Goal: Communication & Community: Answer question/provide support

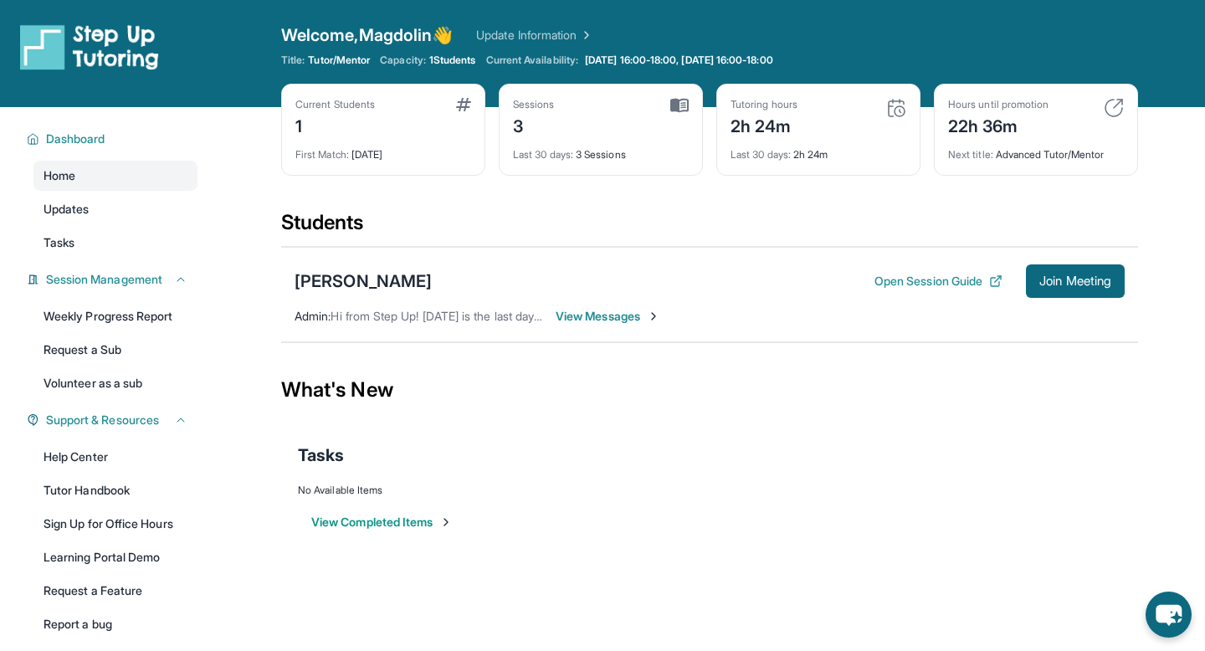
click at [599, 315] on span "View Messages" at bounding box center [608, 316] width 105 height 17
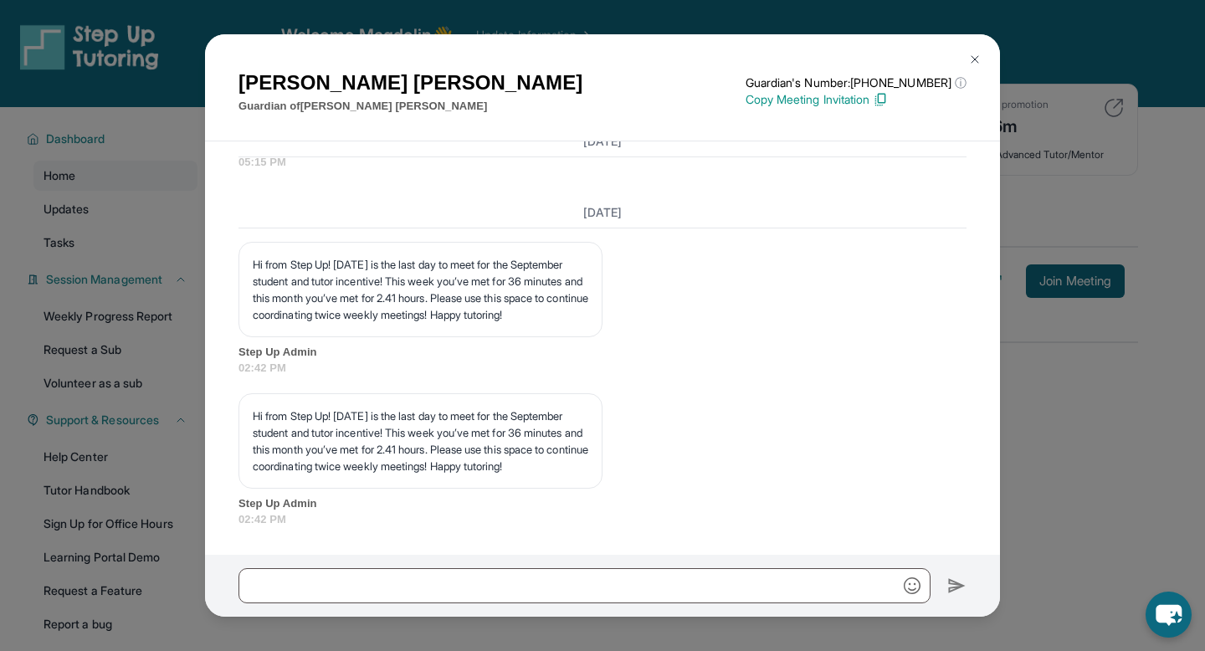
scroll to position [6701, 0]
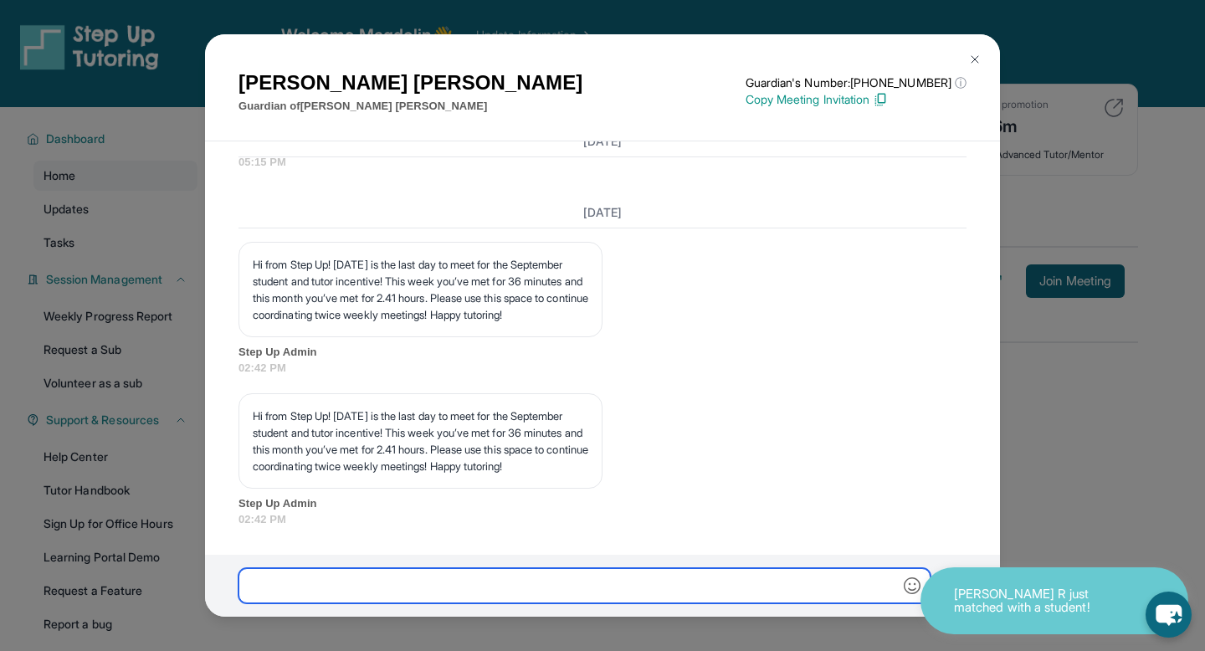
click at [567, 581] on input "text" at bounding box center [585, 585] width 692 height 35
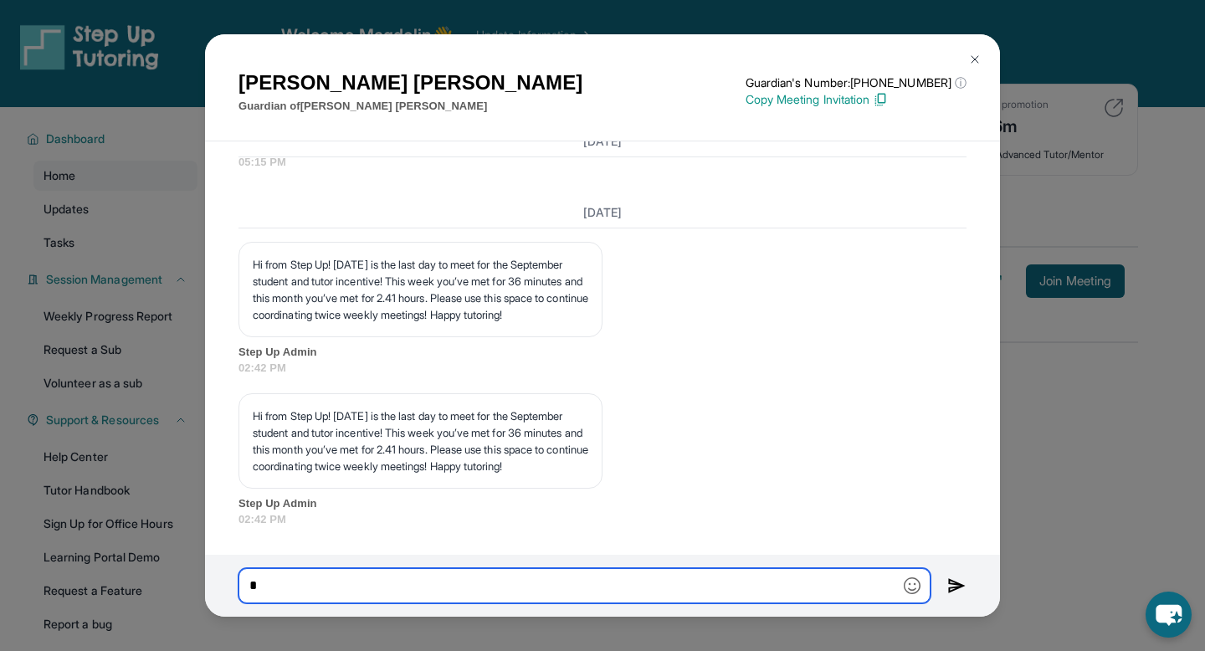
type input "*"
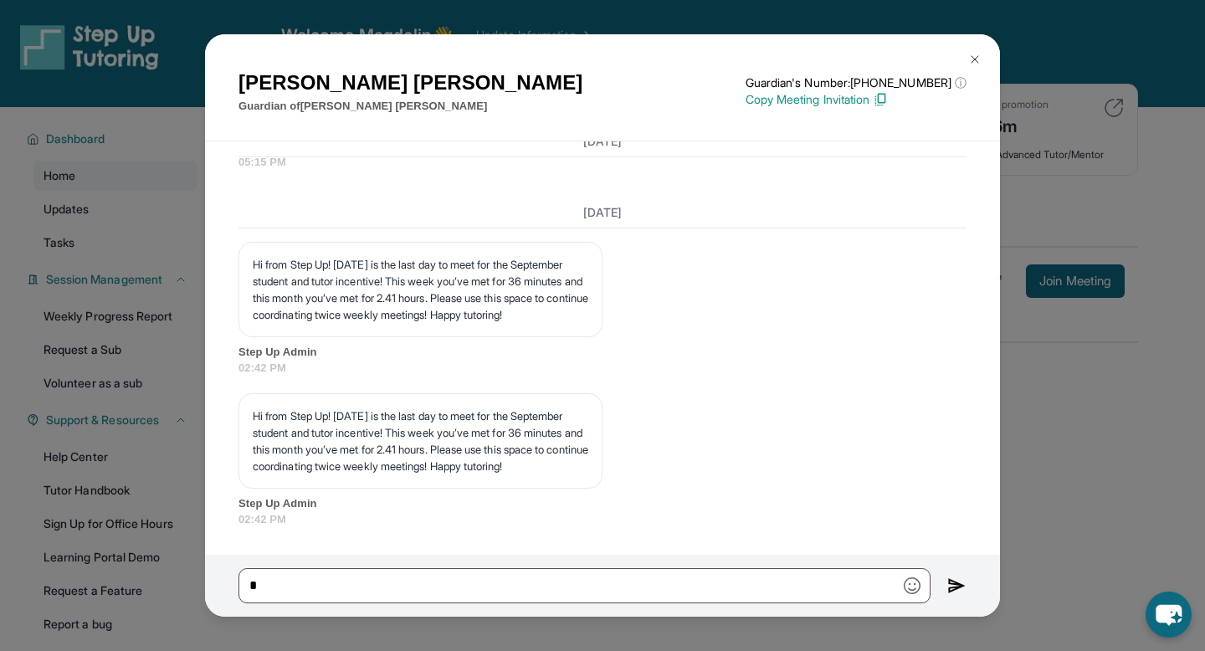
click at [970, 63] on img at bounding box center [974, 59] width 13 height 13
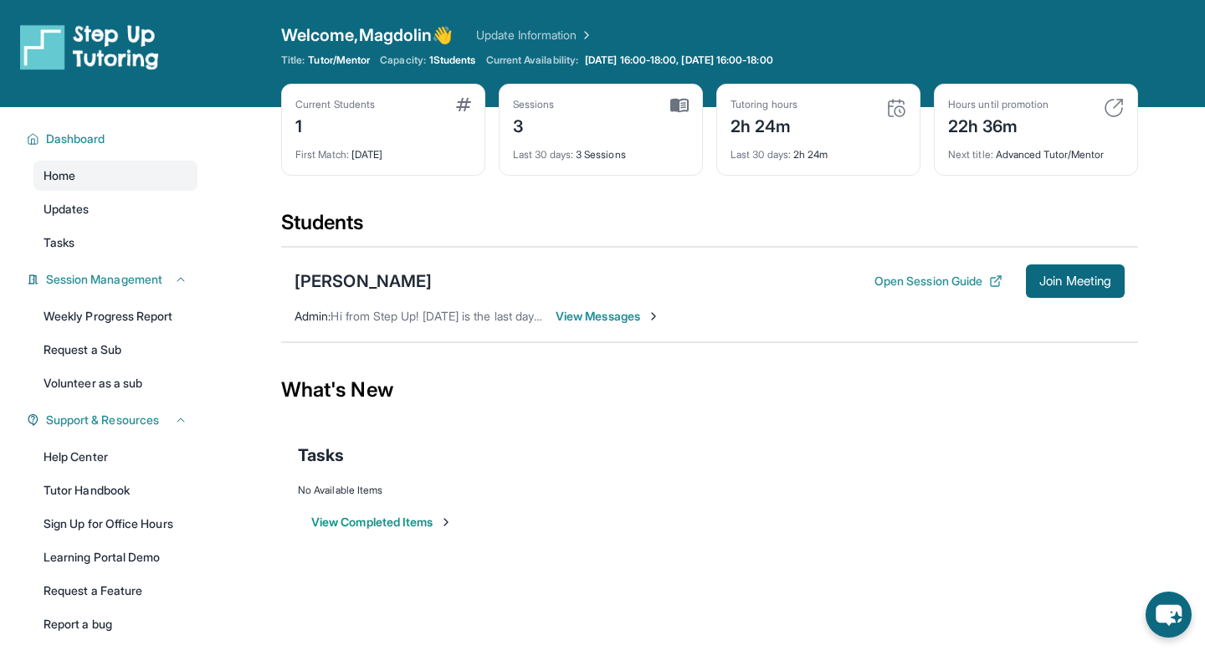
click at [628, 321] on span "View Messages" at bounding box center [608, 316] width 105 height 17
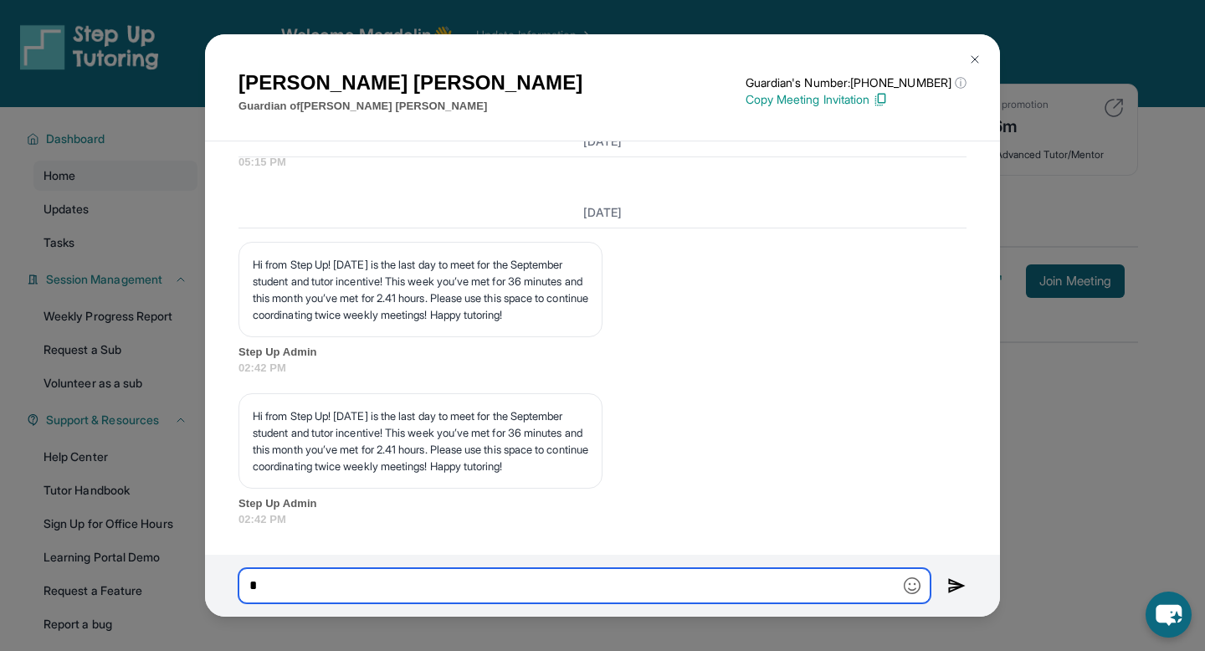
click at [538, 570] on input "*" at bounding box center [585, 585] width 692 height 35
click at [537, 571] on input "*" at bounding box center [585, 585] width 692 height 35
click at [489, 583] on input "*" at bounding box center [585, 585] width 692 height 35
click at [533, 581] on input "**********" at bounding box center [585, 585] width 692 height 35
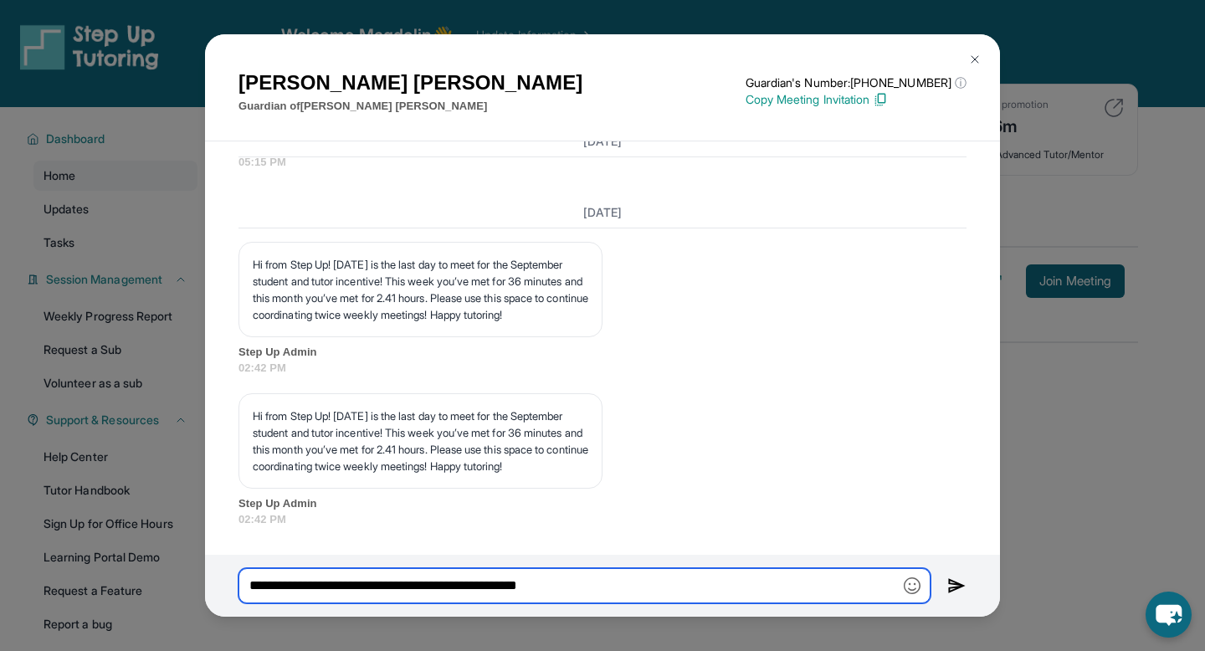
click at [533, 582] on input "**********" at bounding box center [585, 585] width 692 height 35
click at [614, 587] on input "**********" at bounding box center [585, 585] width 692 height 35
type input "**********"
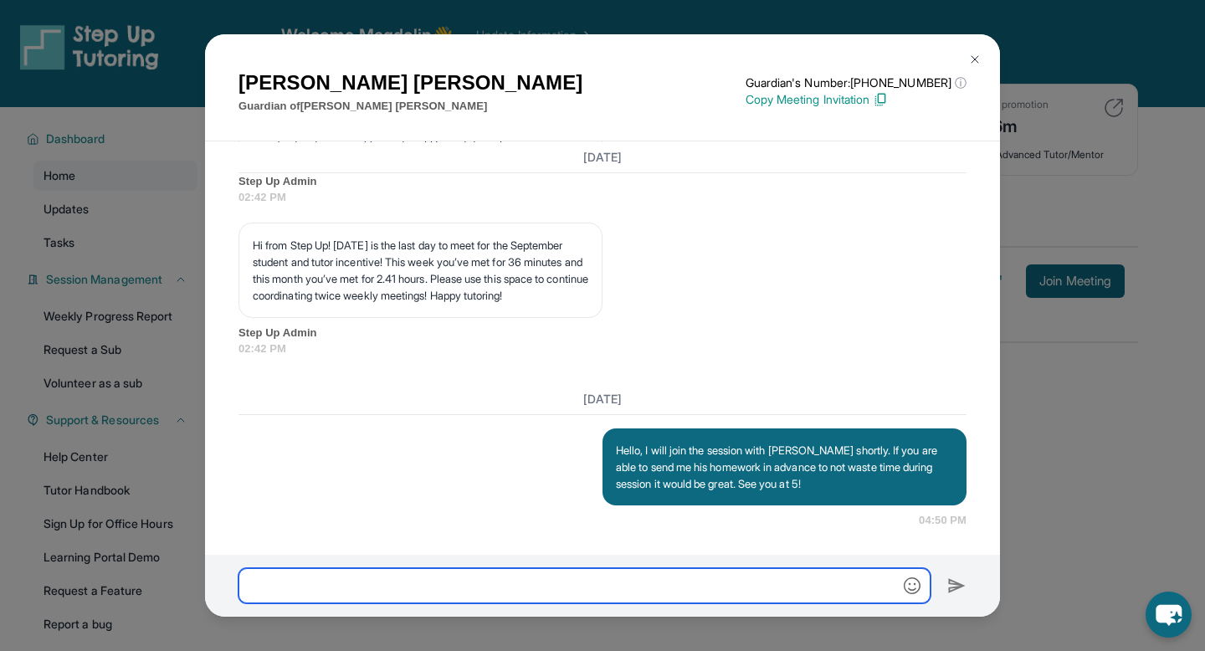
scroll to position [6820, 0]
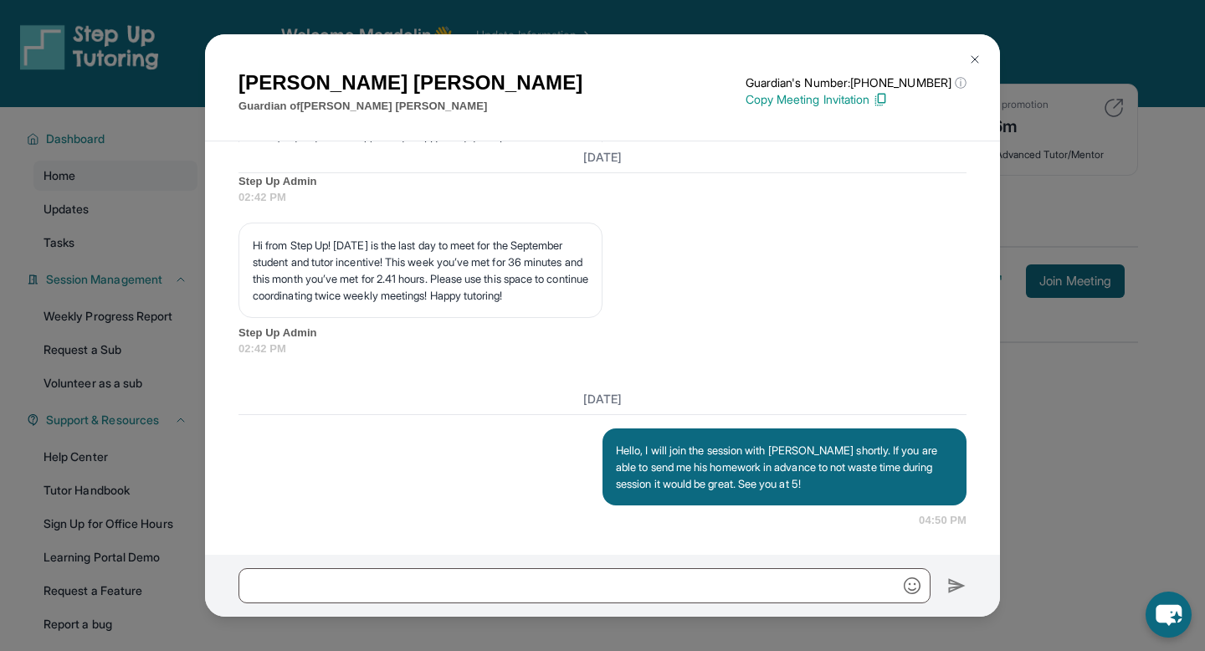
click at [967, 59] on button at bounding box center [974, 59] width 33 height 33
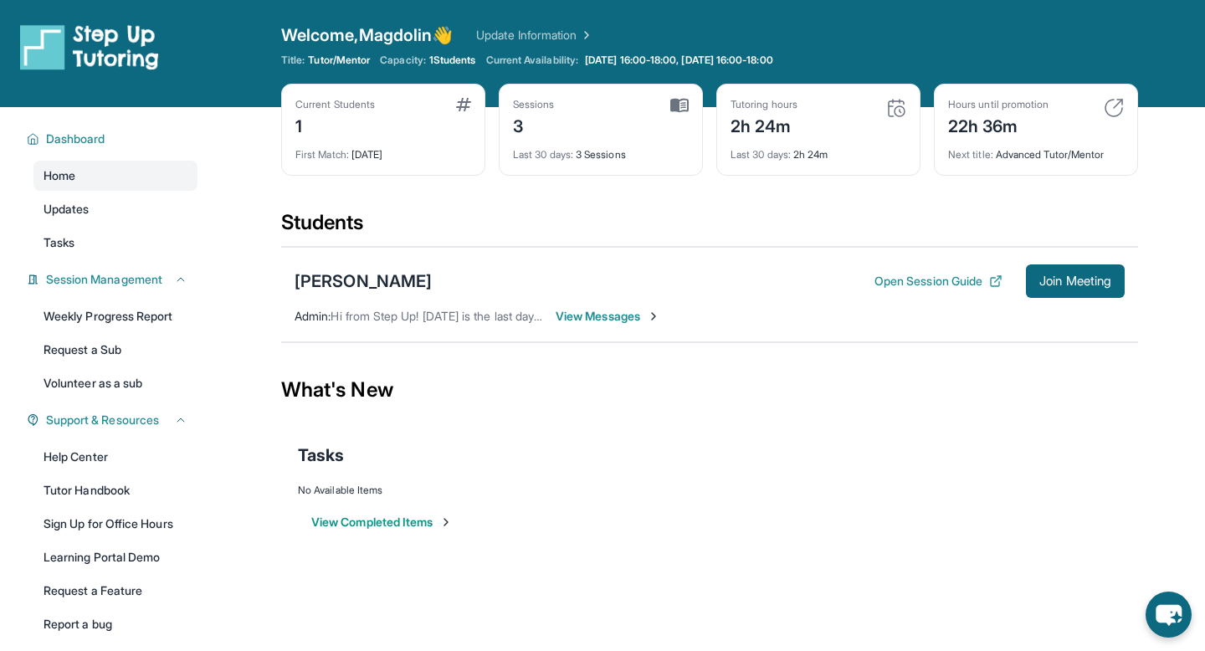
click at [573, 434] on div "Tasks" at bounding box center [710, 455] width 824 height 57
click at [568, 316] on span "View Messages" at bounding box center [608, 316] width 105 height 17
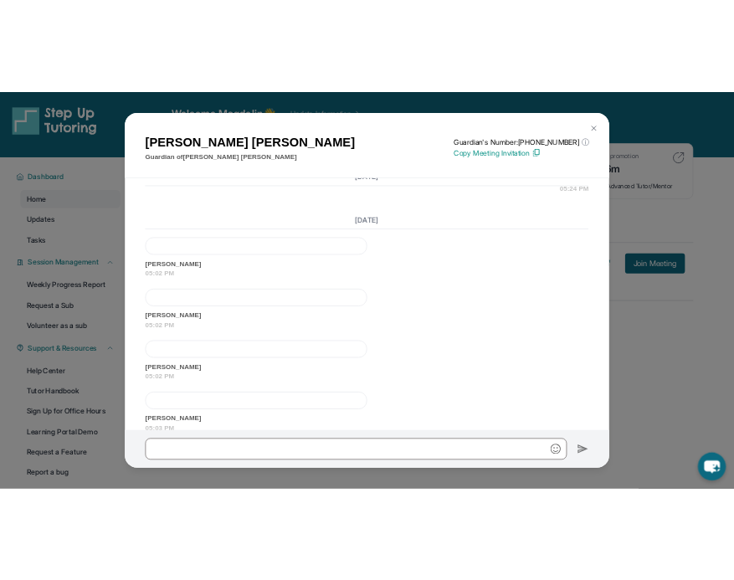
scroll to position [6872, 0]
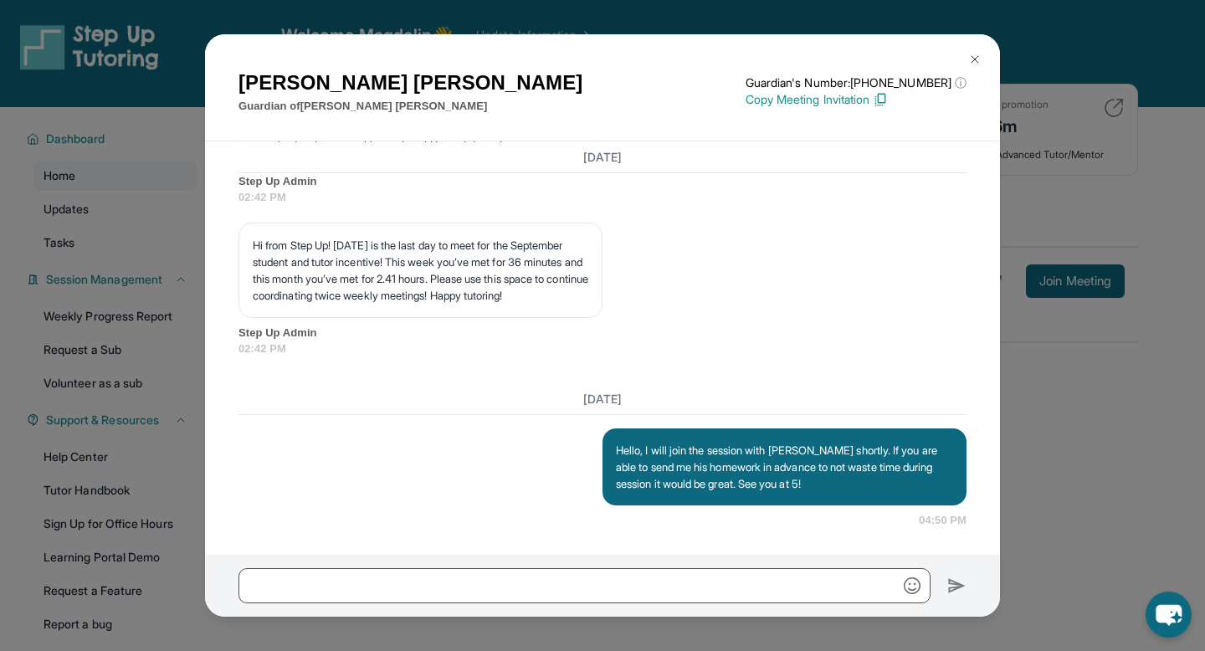
click at [972, 57] on img at bounding box center [974, 59] width 13 height 13
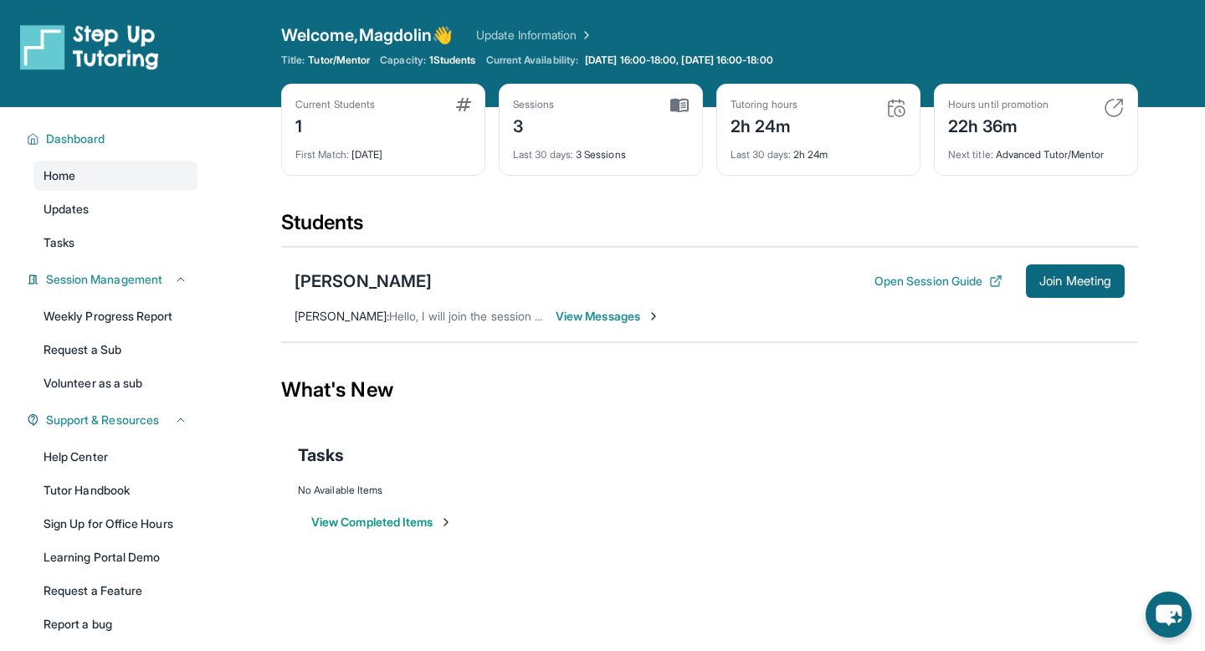
click at [645, 473] on div "Tasks" at bounding box center [710, 455] width 824 height 57
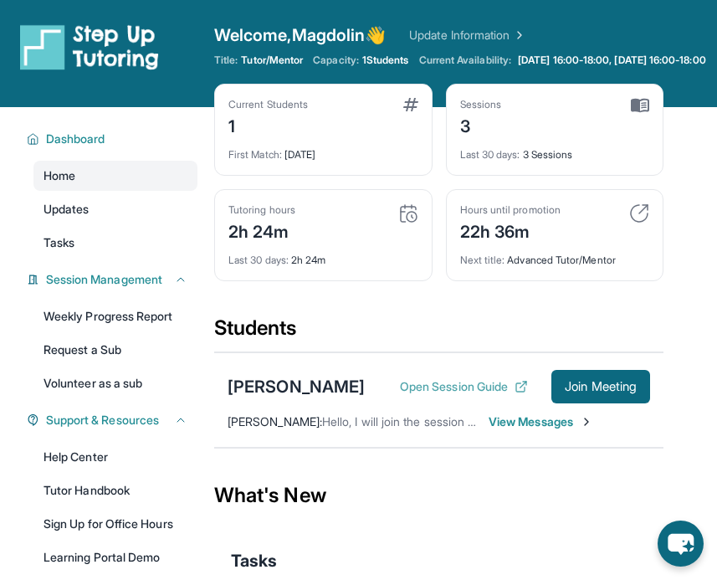
click at [489, 395] on button "Open Session Guide" at bounding box center [464, 386] width 128 height 17
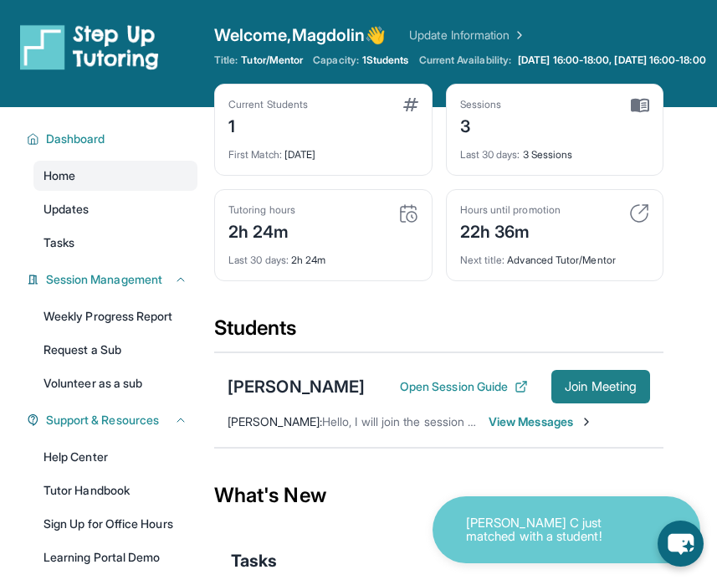
click at [610, 388] on button "Join Meeting" at bounding box center [601, 386] width 99 height 33
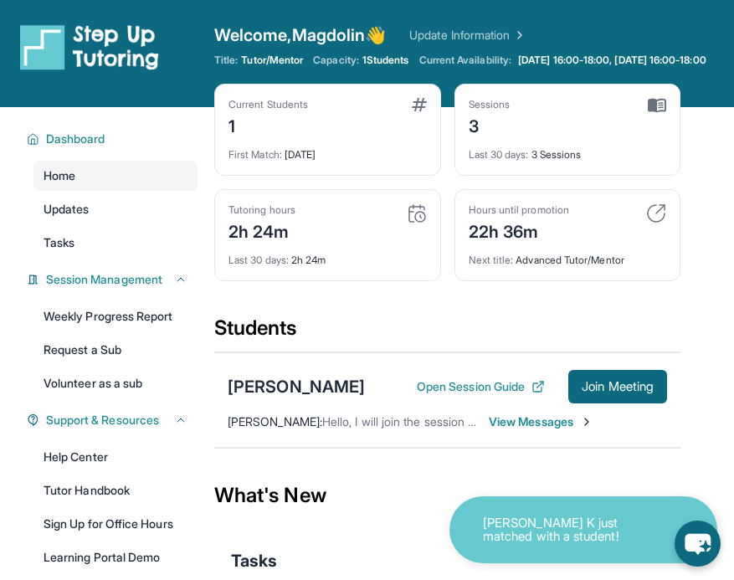
click at [526, 430] on span "View Messages" at bounding box center [541, 422] width 105 height 17
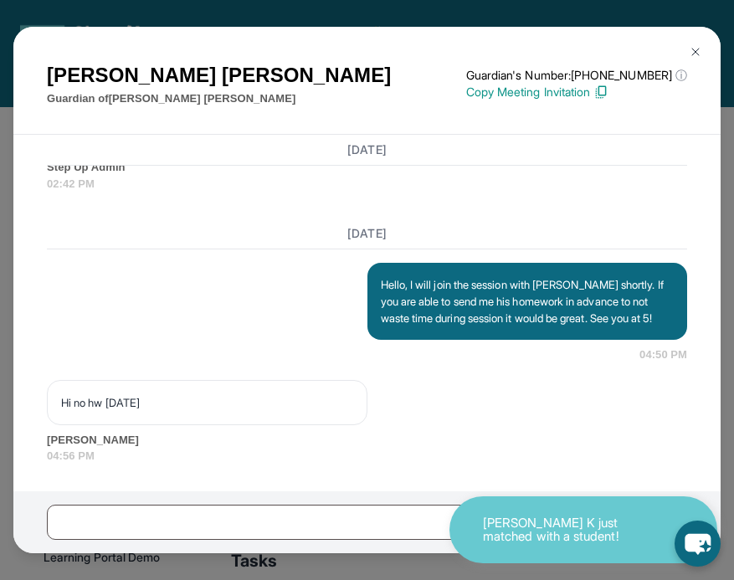
scroll to position [7282, 0]
click at [385, 556] on div "Vanessa Renteria Guardian of Matthew Renteria Guardian's Number: +14244071852 ⓘ…" at bounding box center [367, 290] width 734 height 580
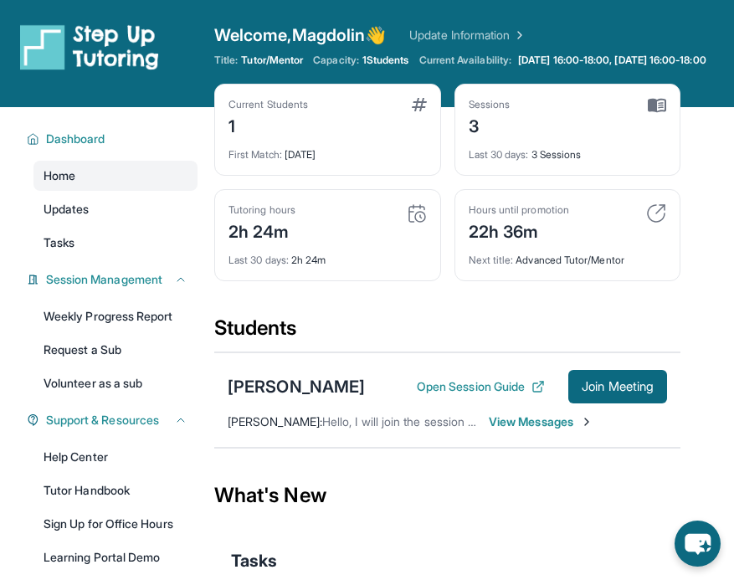
click at [537, 430] on span "View Messages" at bounding box center [541, 422] width 105 height 17
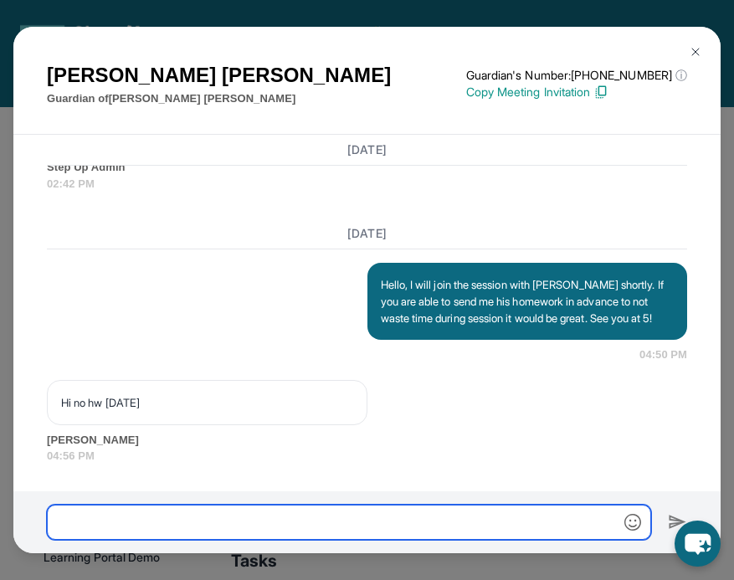
click at [479, 506] on input "text" at bounding box center [349, 522] width 604 height 35
type input "*"
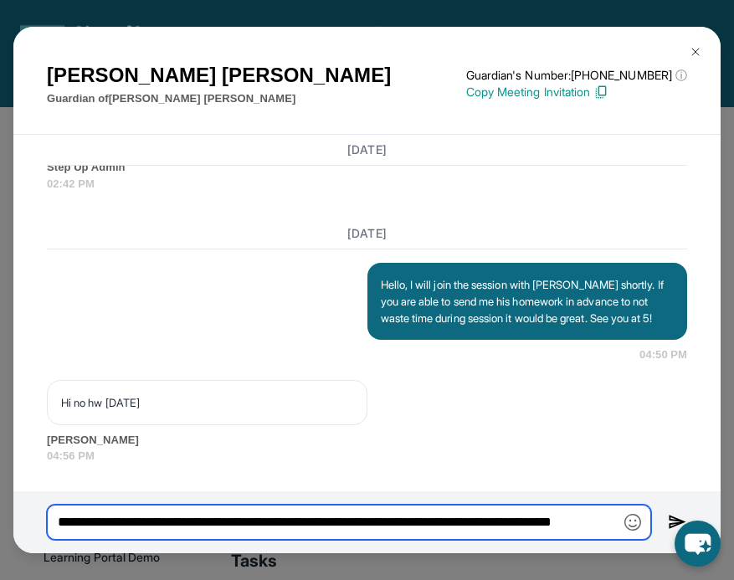
scroll to position [0, 71]
type input "**********"
click at [303, 521] on input "**********" at bounding box center [349, 522] width 604 height 35
click at [67, 528] on input "**********" at bounding box center [349, 522] width 604 height 35
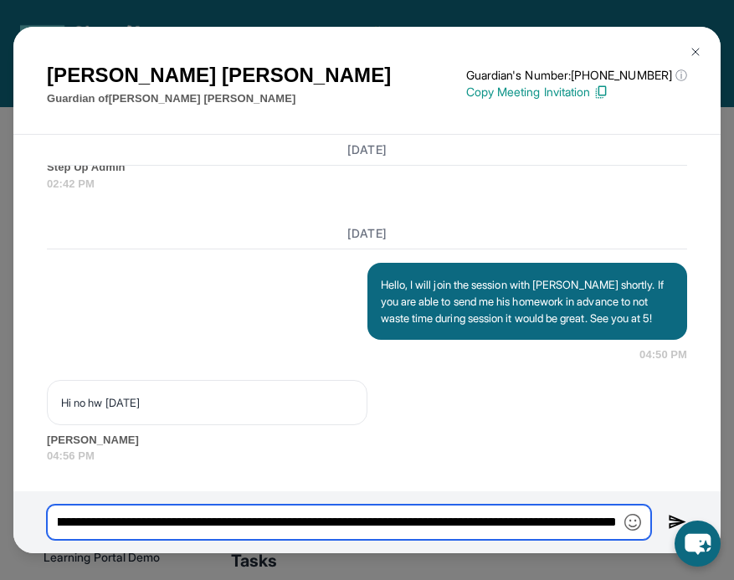
scroll to position [0, 0]
click at [476, 530] on input "**********" at bounding box center [349, 522] width 604 height 35
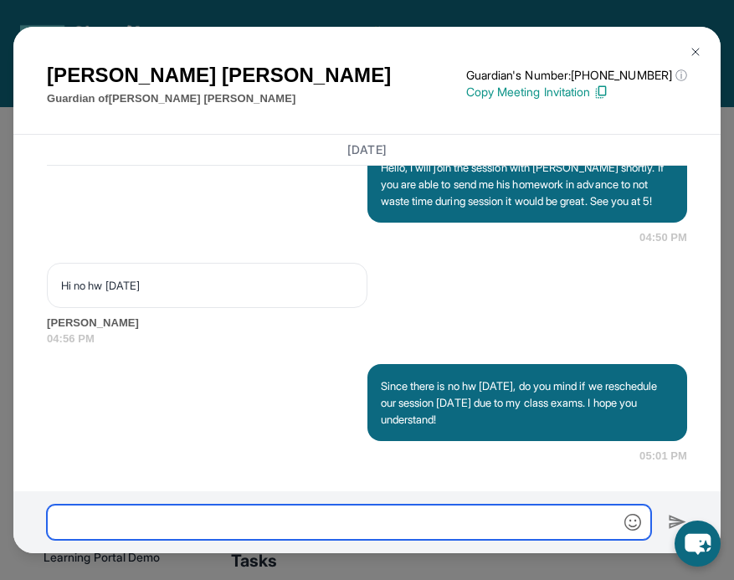
scroll to position [7398, 0]
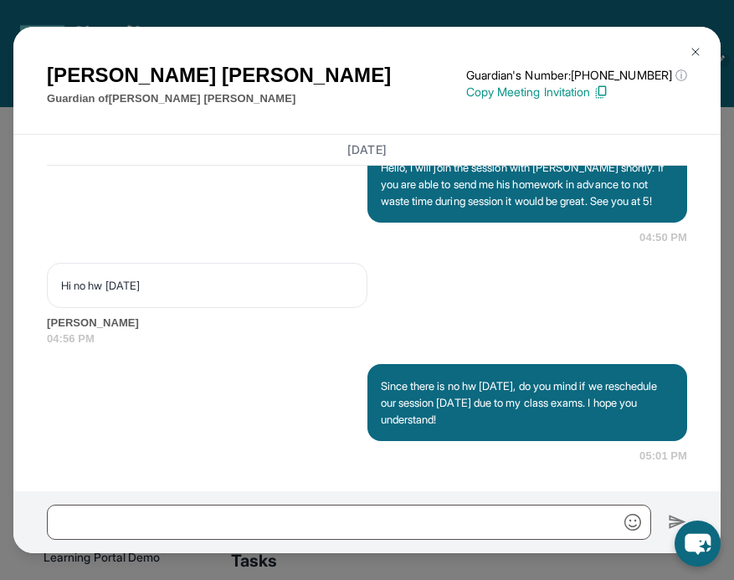
click at [689, 56] on img at bounding box center [695, 51] width 13 height 13
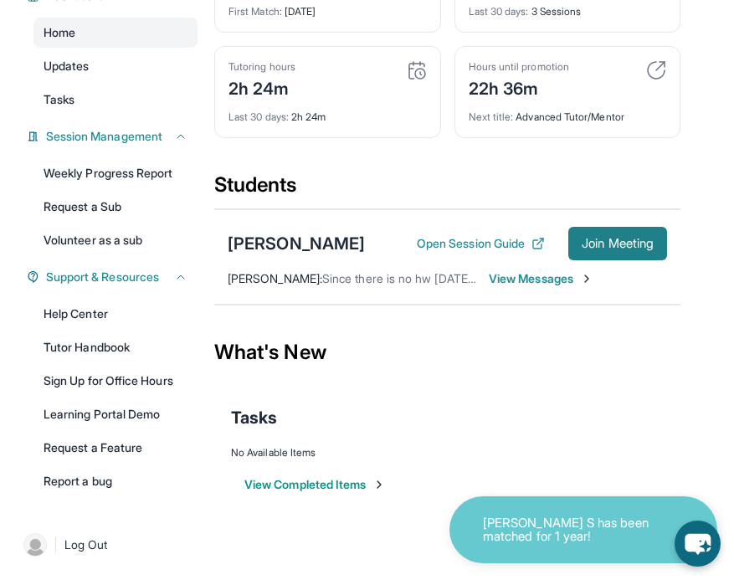
scroll to position [157, 0]
click at [559, 279] on span "View Messages" at bounding box center [541, 278] width 105 height 17
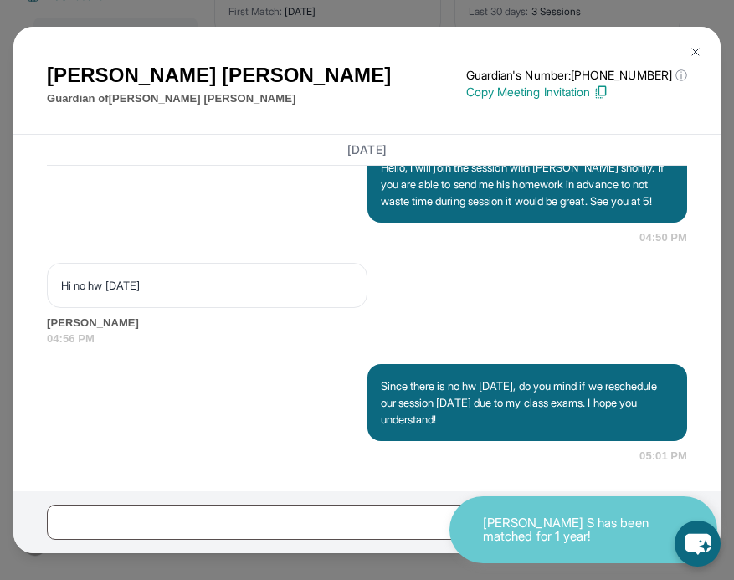
scroll to position [7398, 0]
click at [691, 53] on img at bounding box center [695, 51] width 13 height 13
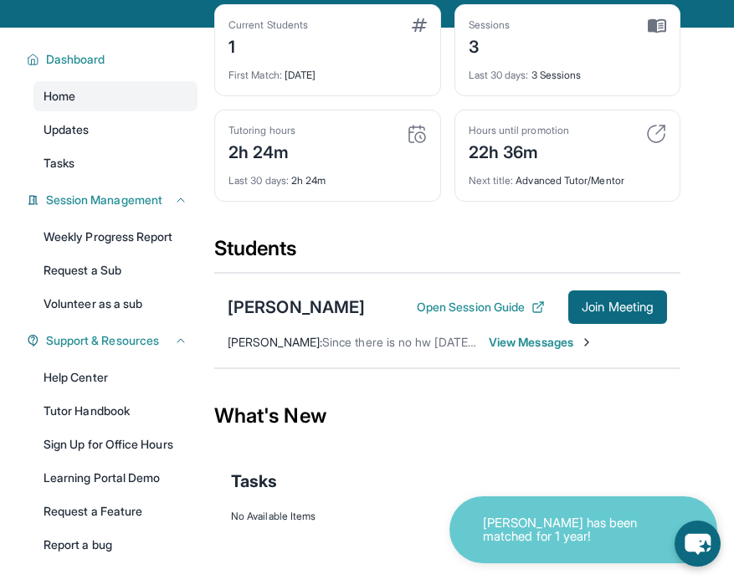
scroll to position [85, 0]
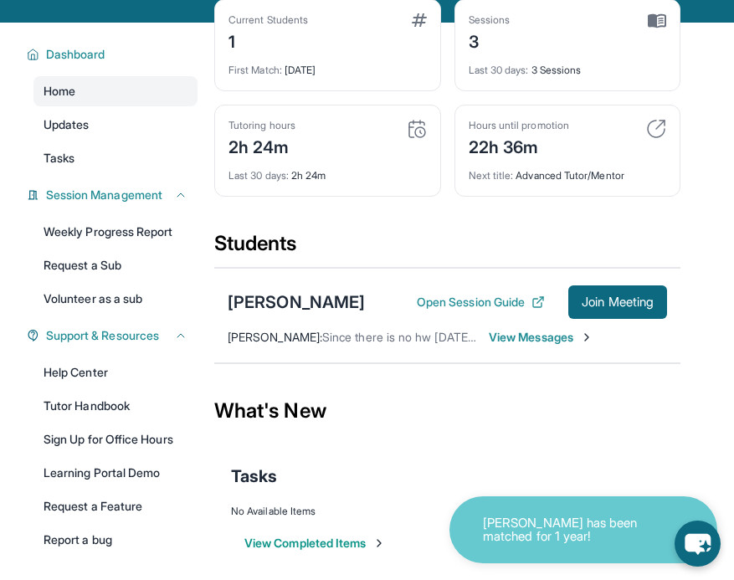
click at [534, 346] on span "View Messages" at bounding box center [541, 337] width 105 height 17
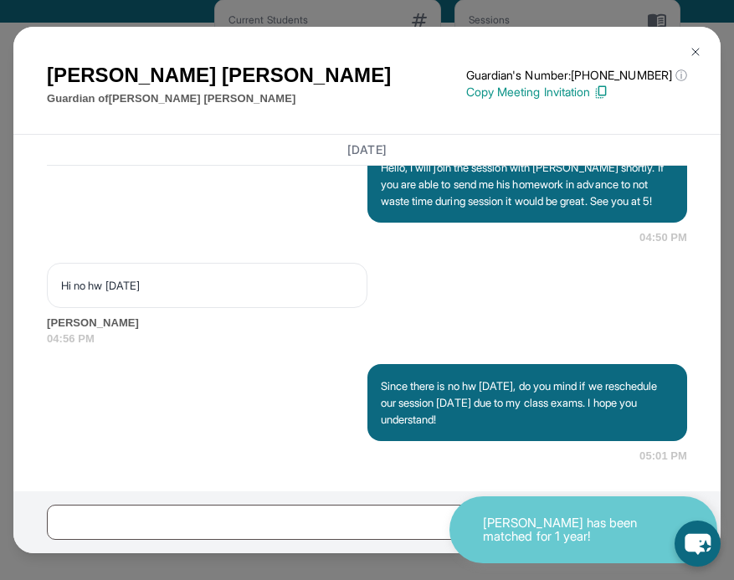
scroll to position [7397, 0]
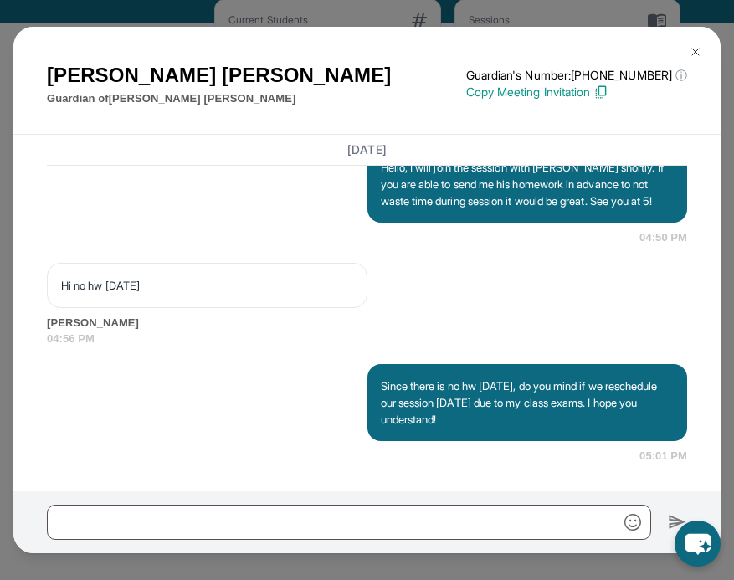
click at [697, 46] on img at bounding box center [695, 51] width 13 height 13
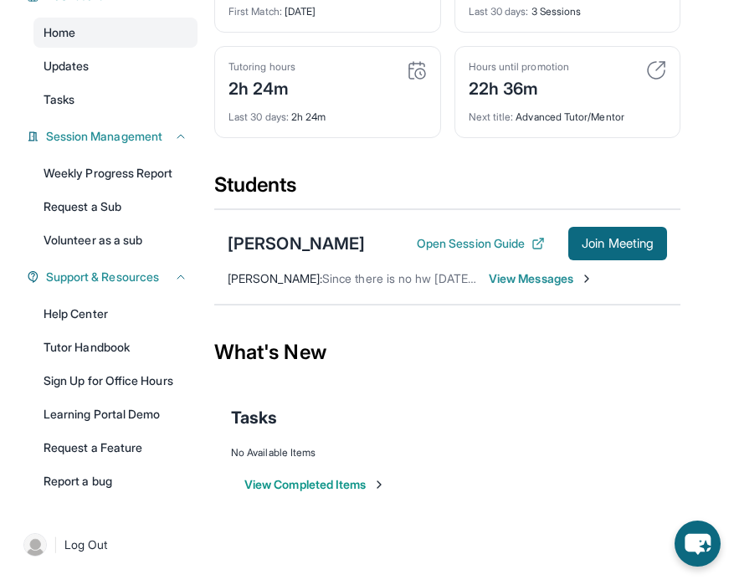
scroll to position [0, 0]
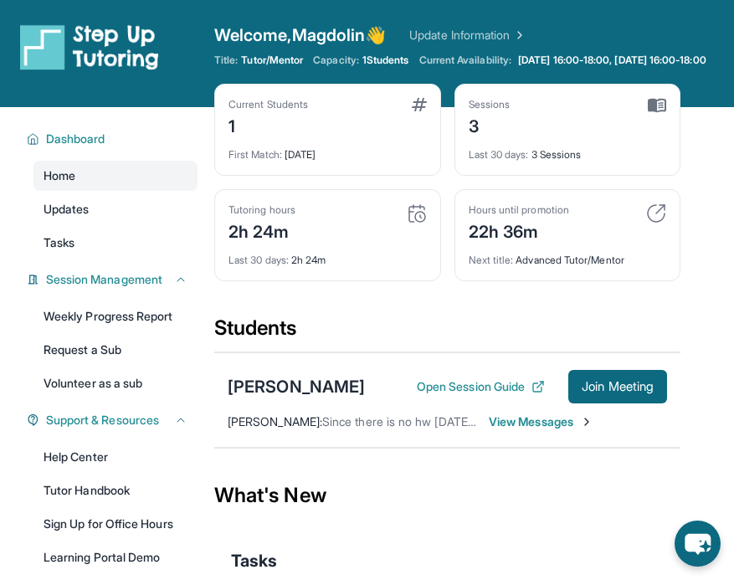
click at [353, 352] on div "Students" at bounding box center [447, 333] width 466 height 37
